Goal: Book appointment/travel/reservation

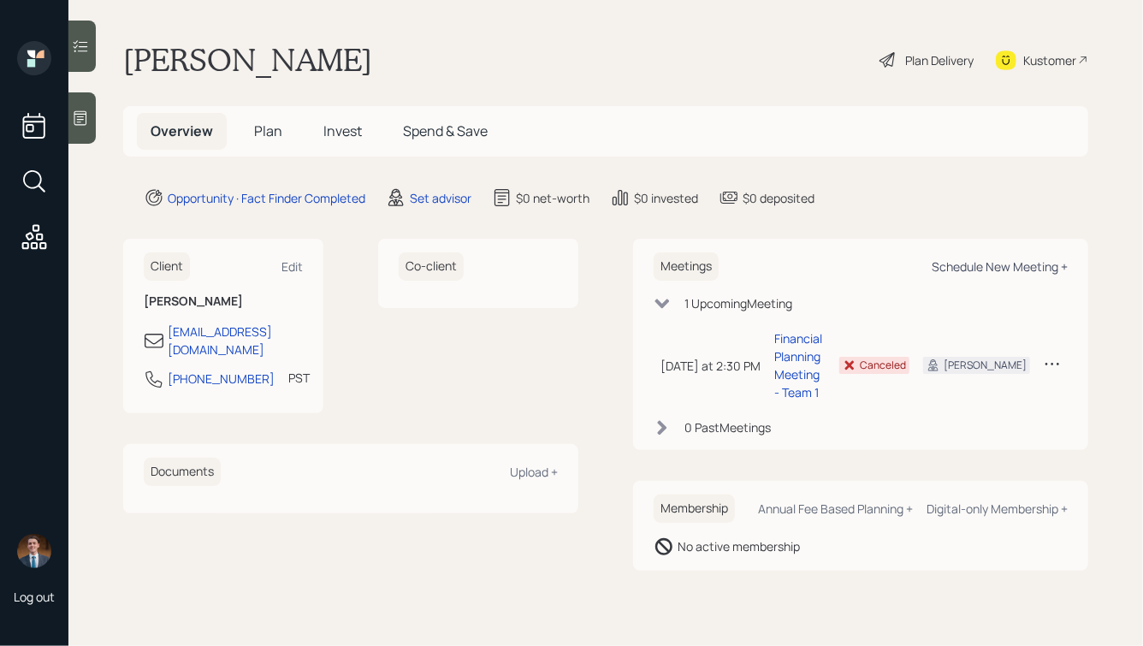
click at [982, 263] on div "Schedule New Meeting +" at bounding box center [1000, 266] width 136 height 16
select select "round-[PERSON_NAME]"
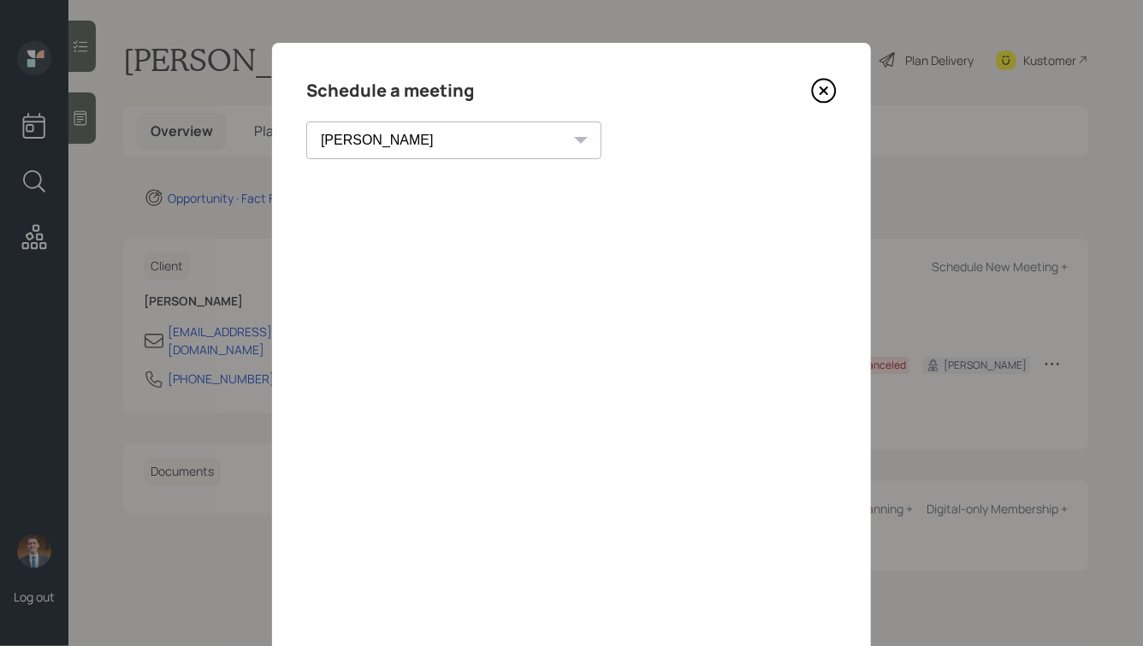
click at [824, 88] on icon at bounding box center [824, 91] width 26 height 26
